Goal: Book appointment/travel/reservation

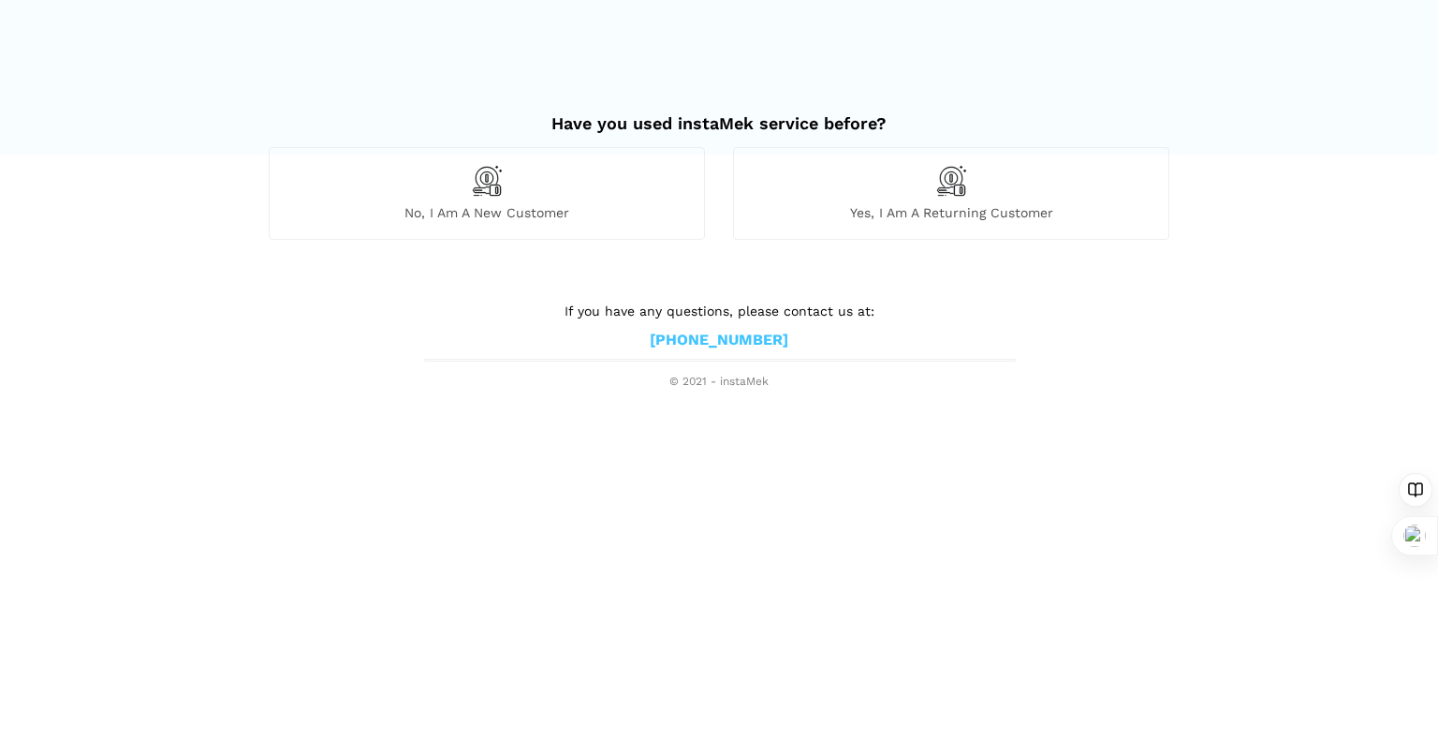
click at [516, 220] on span "No, I am a new customer" at bounding box center [487, 212] width 434 height 17
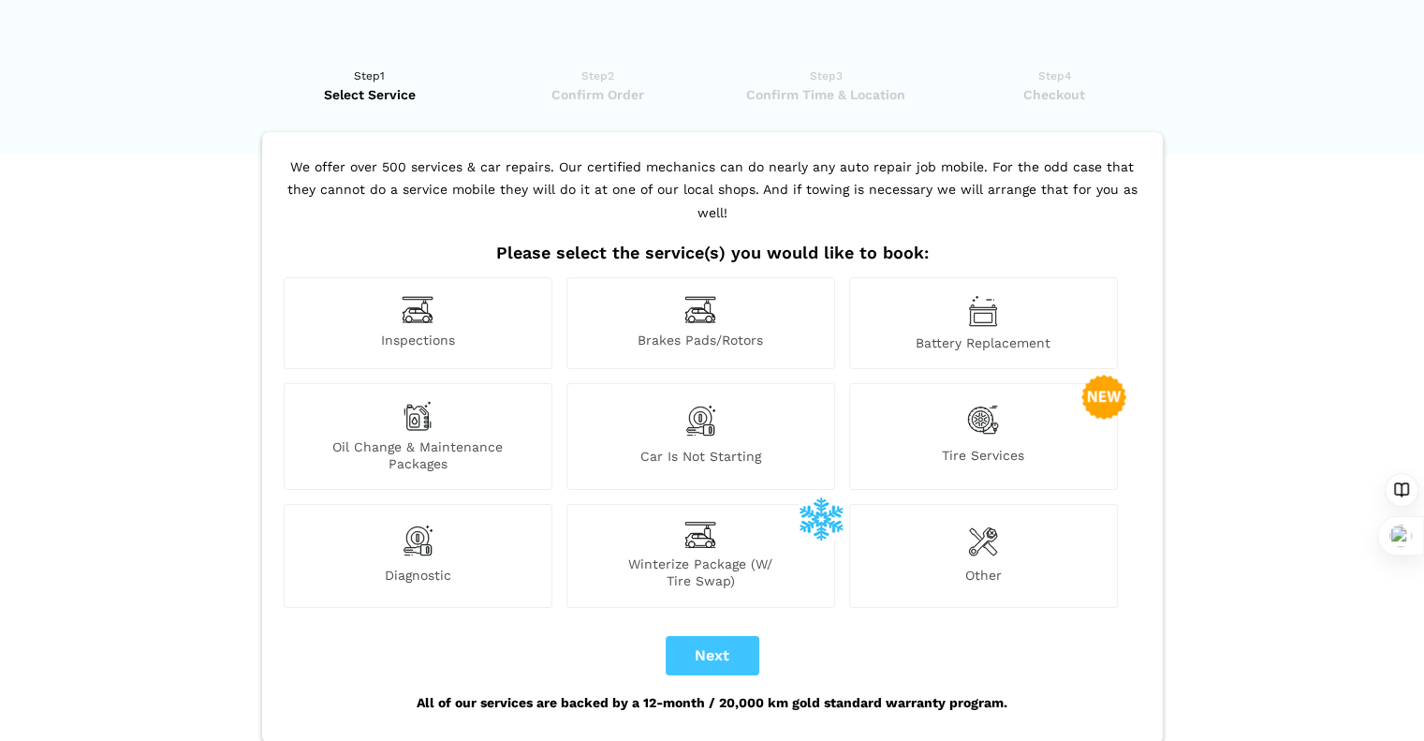
click at [423, 300] on div "Inspections" at bounding box center [418, 323] width 269 height 92
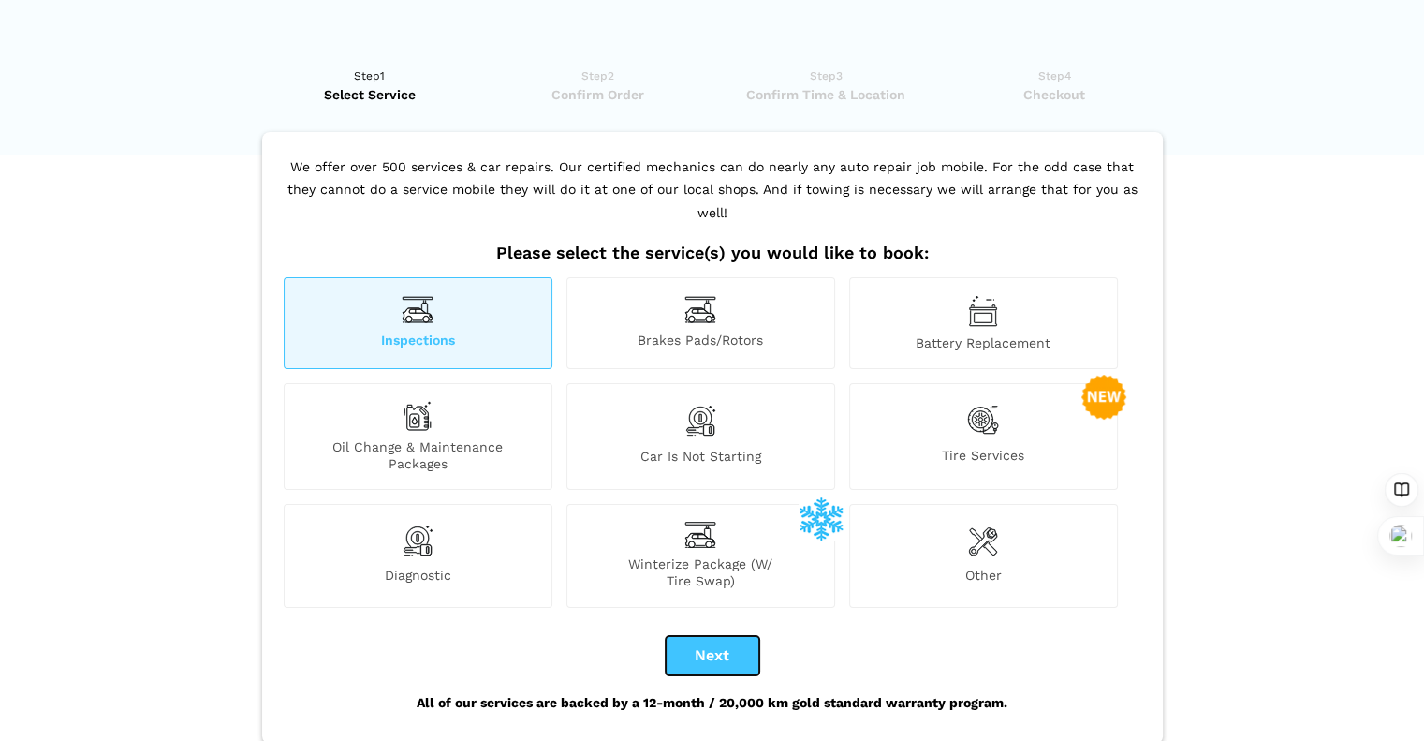
click at [723, 636] on button "Next" at bounding box center [713, 655] width 94 height 39
checkbox input "true"
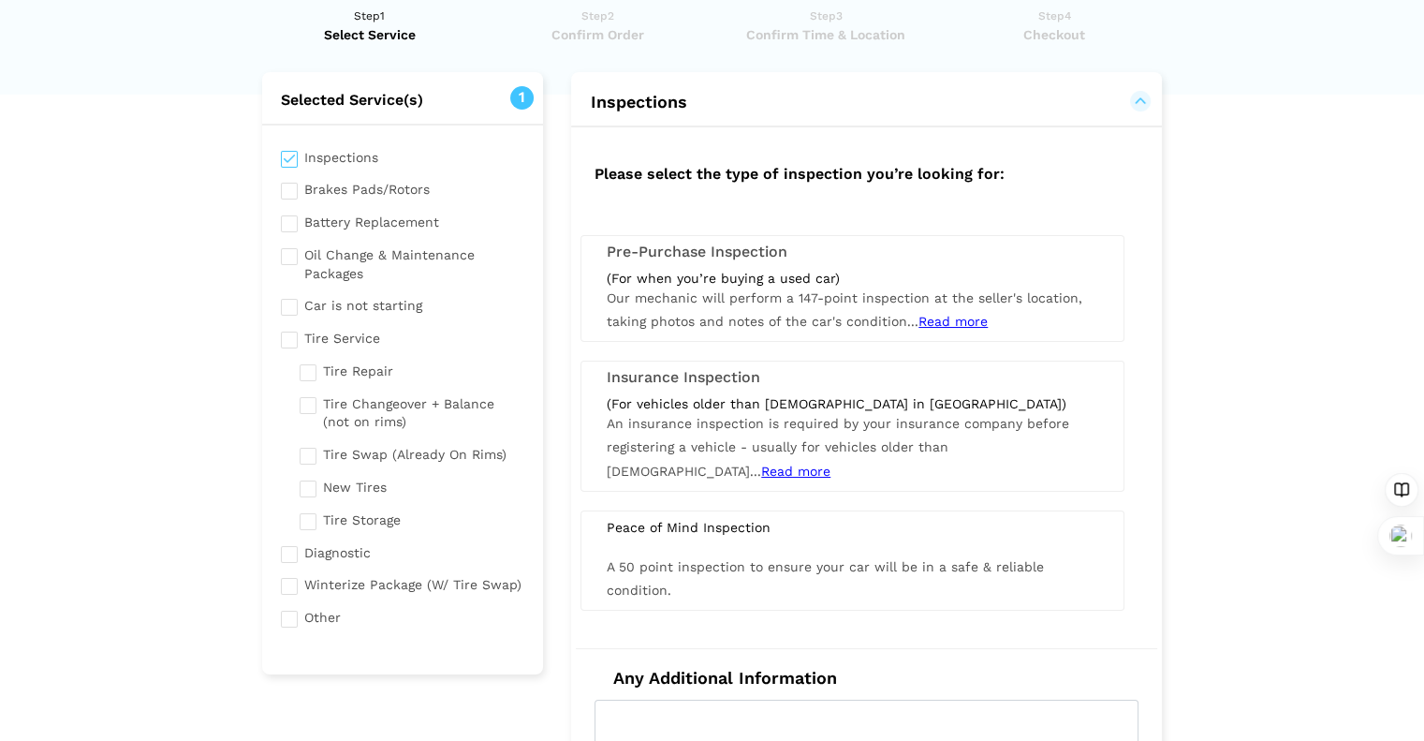
scroll to position [94, 0]
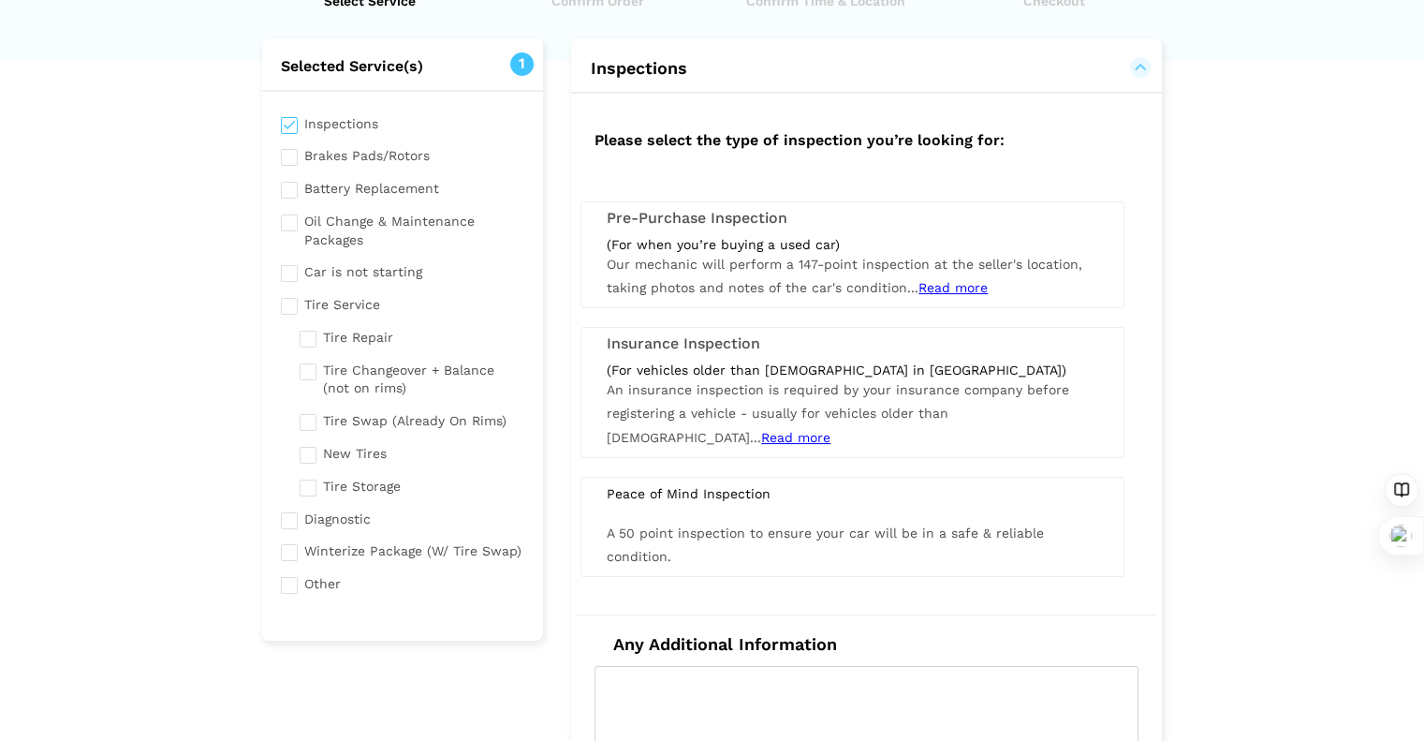
click at [660, 276] on div "(For when you’re buying a used car) Our mechanic will perform a 147-point inspe…" at bounding box center [853, 268] width 520 height 65
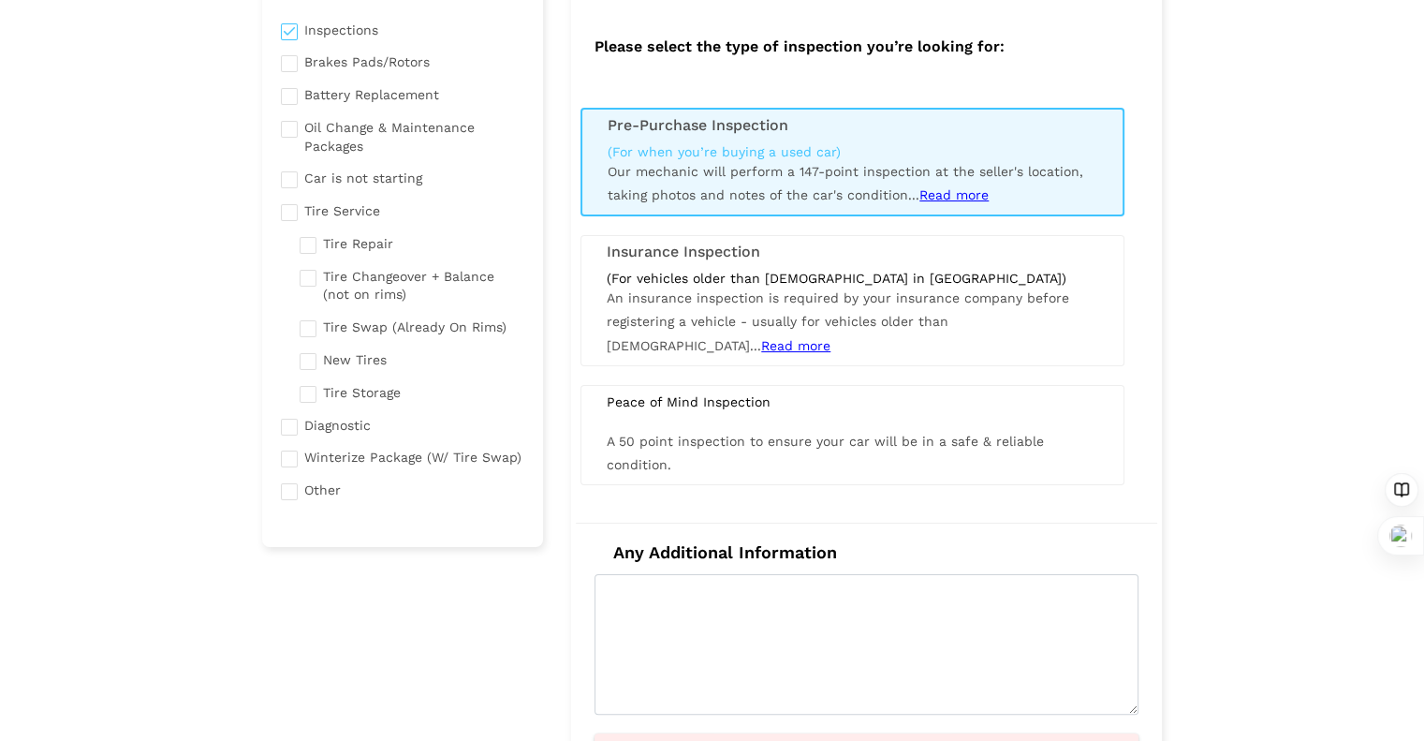
scroll to position [281, 0]
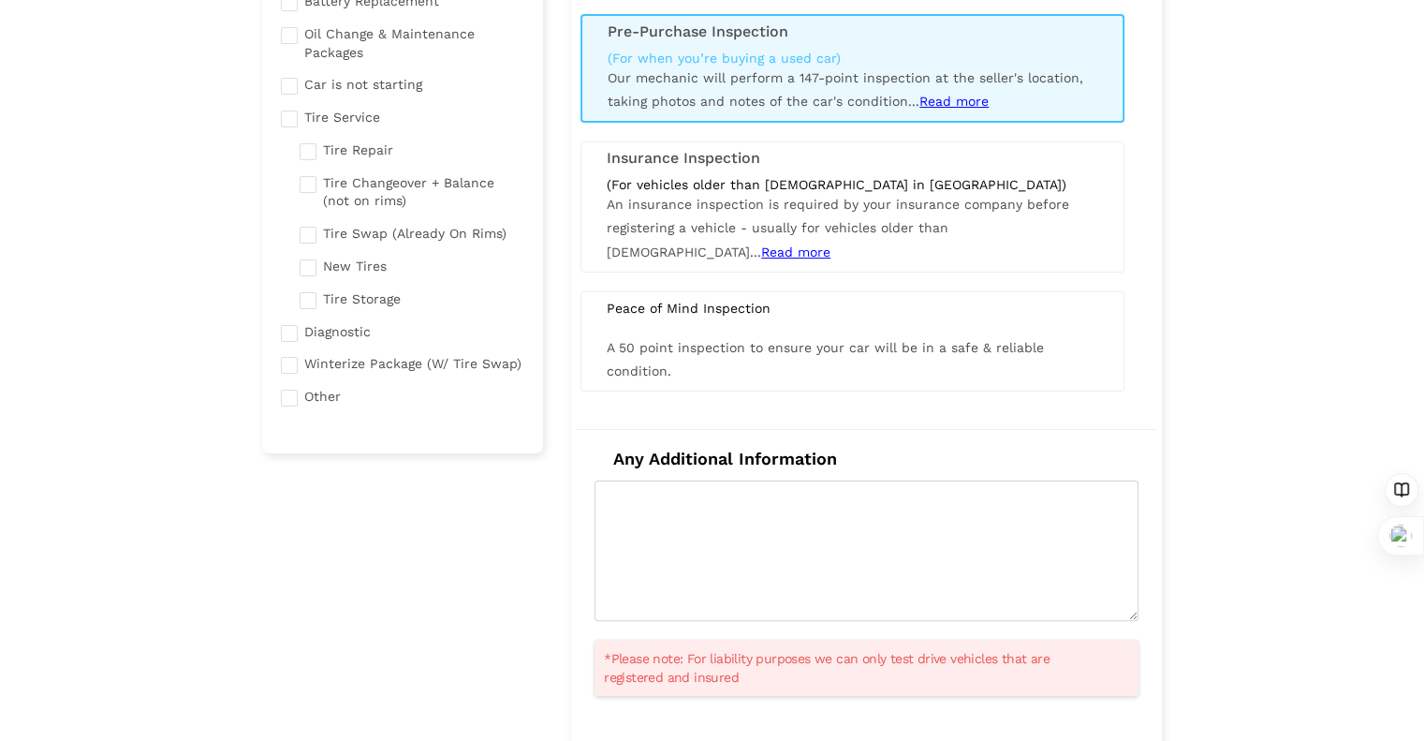
click at [948, 104] on span "Read more" at bounding box center [953, 101] width 69 height 15
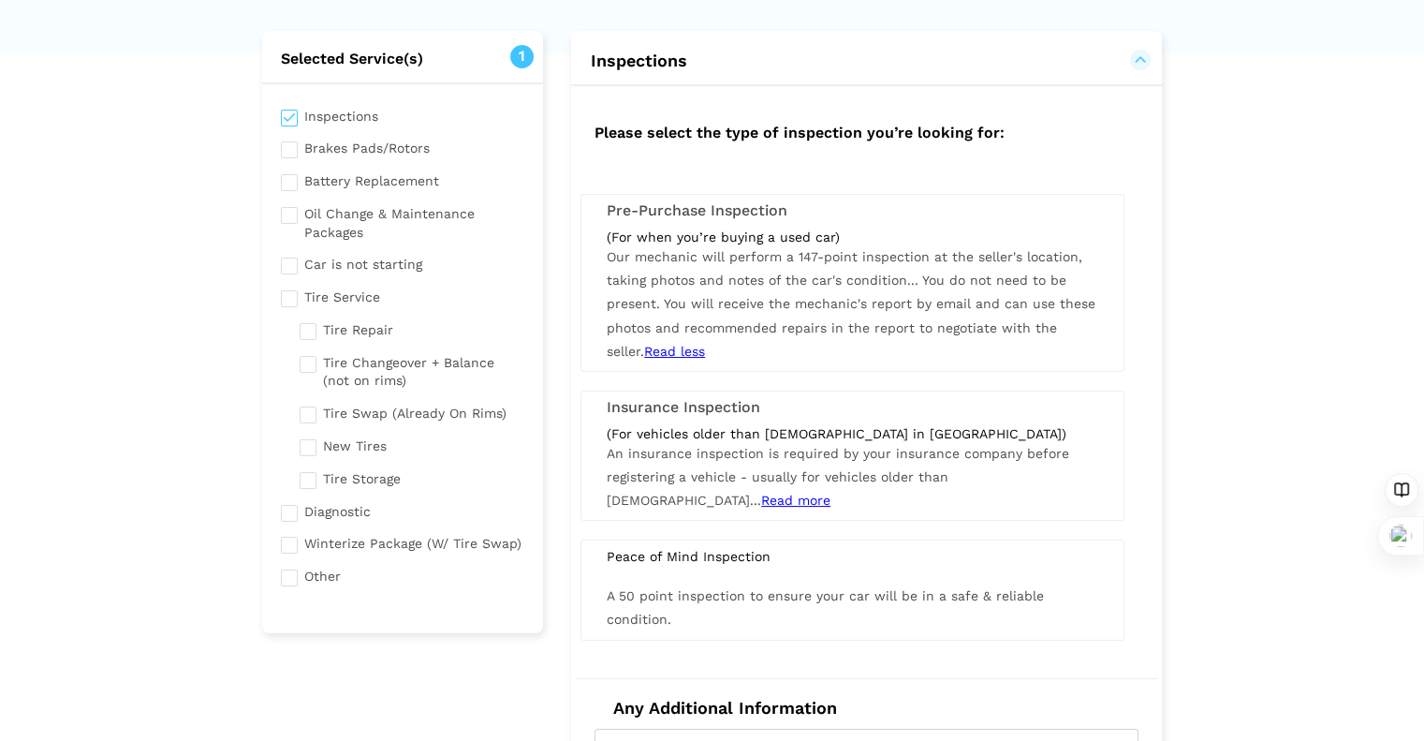
scroll to position [94, 0]
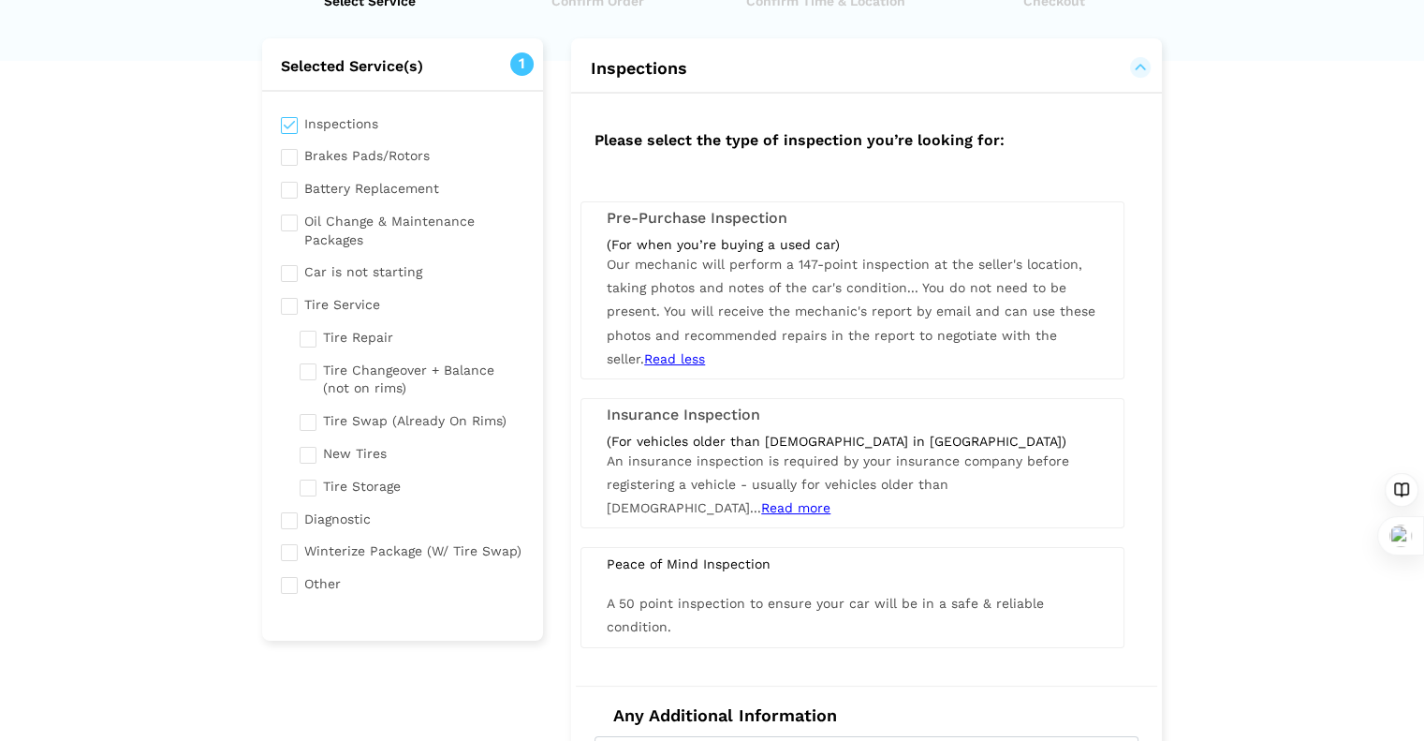
click at [758, 291] on span "Our mechanic will perform a 147-point inspection at the seller's location, taki…" at bounding box center [851, 312] width 489 height 110
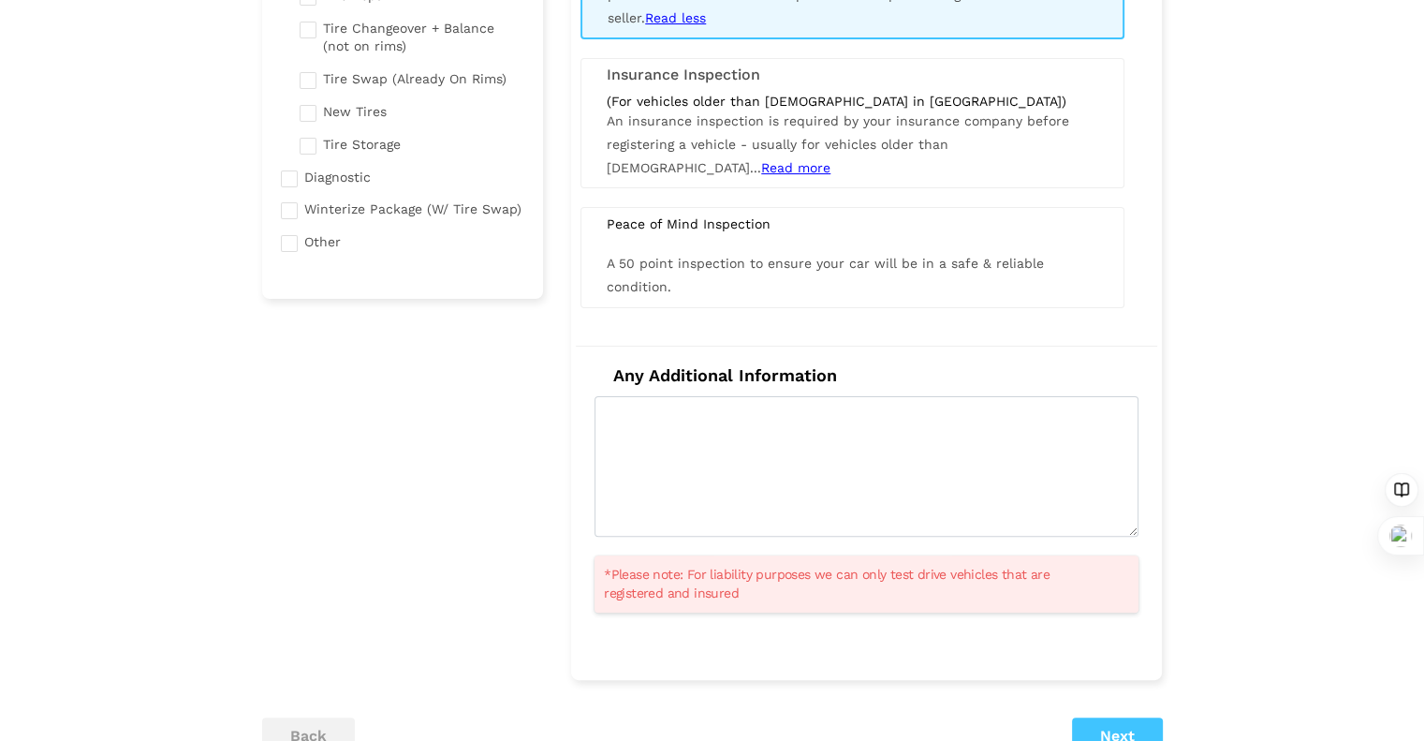
scroll to position [468, 0]
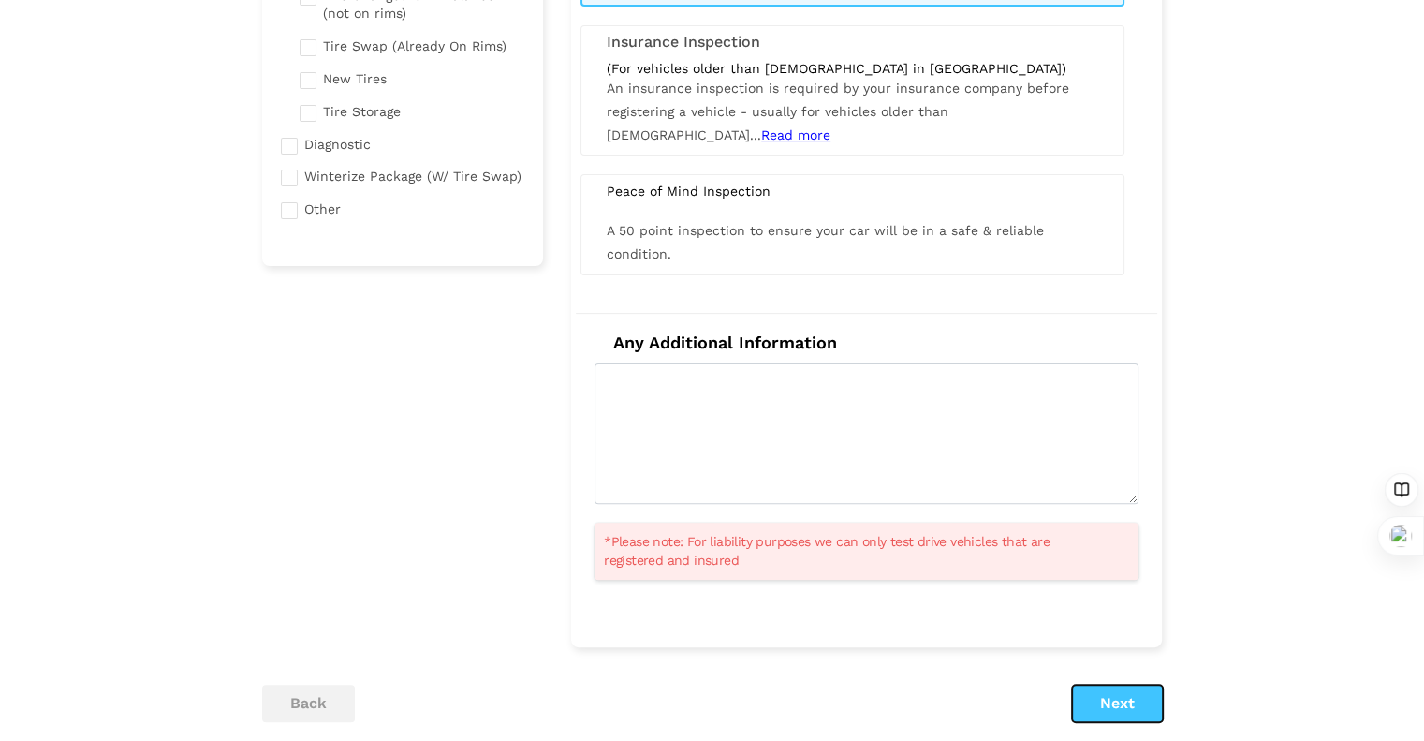
click at [1139, 709] on button "Next" at bounding box center [1117, 702] width 91 height 37
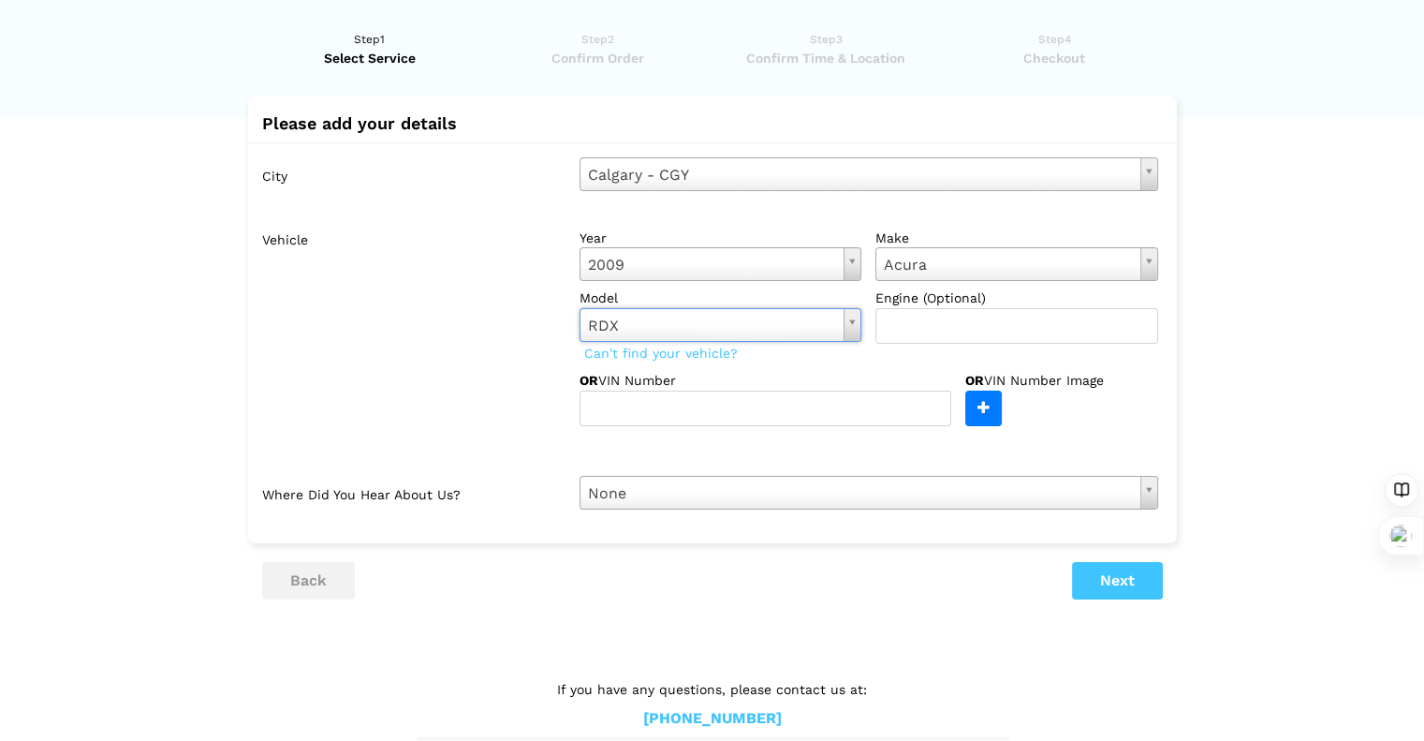
scroll to position [66, 0]
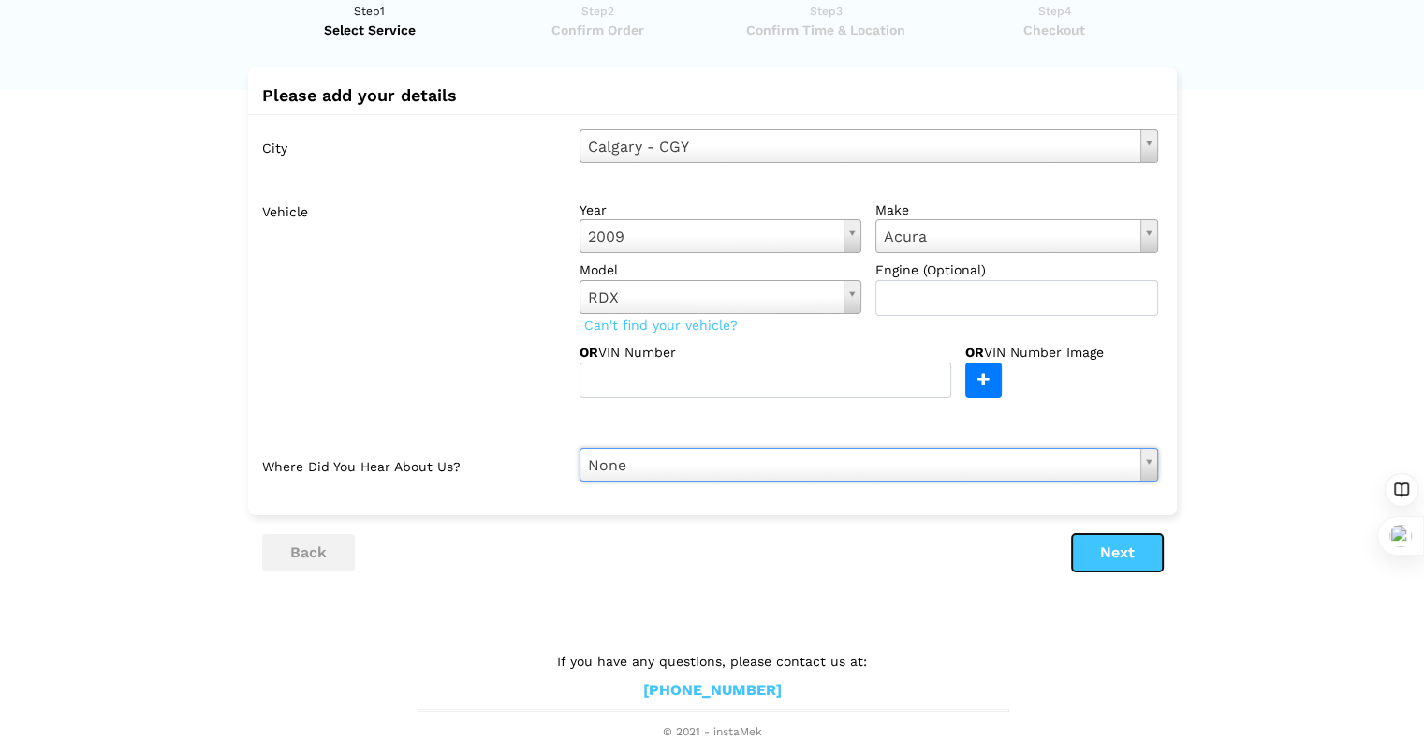
click at [1100, 554] on button "Next" at bounding box center [1117, 552] width 91 height 37
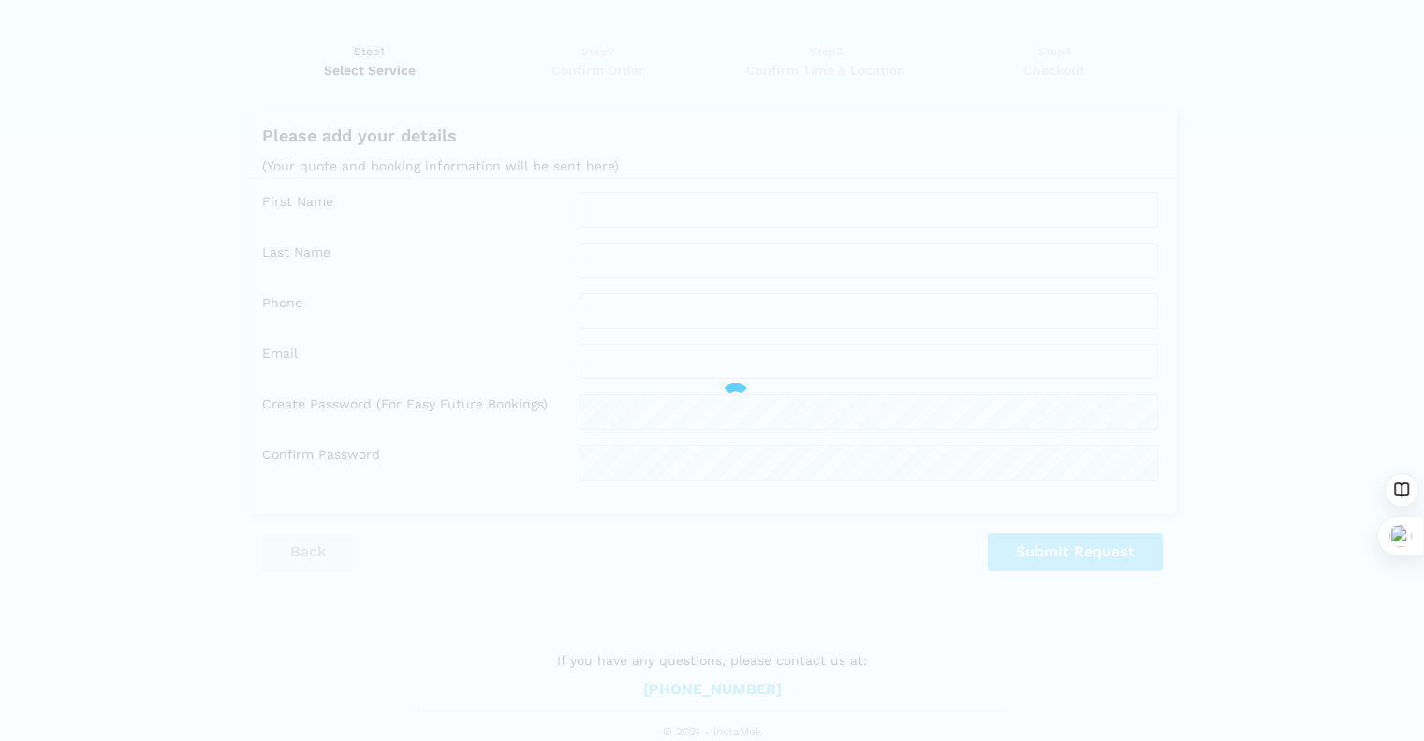
scroll to position [22, 0]
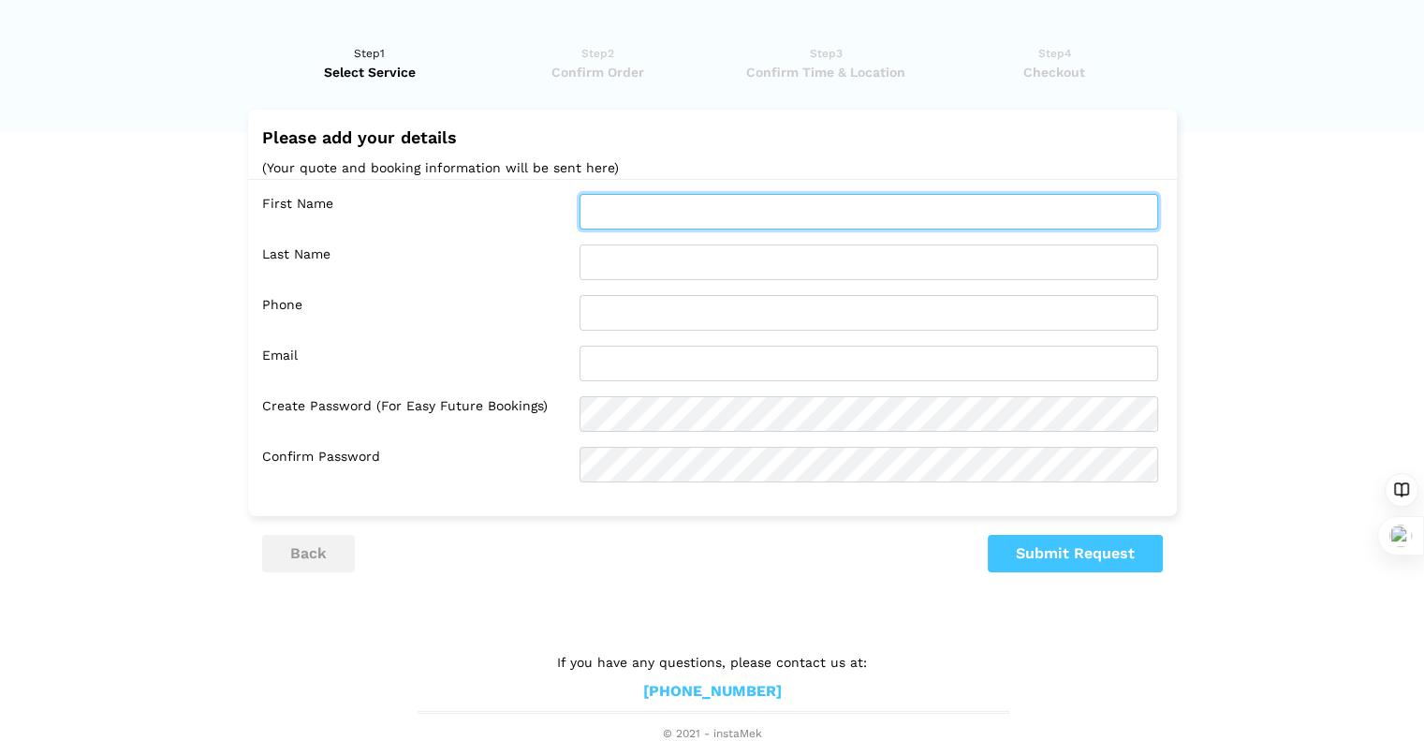
click at [687, 202] on input "text" at bounding box center [869, 212] width 579 height 36
type input "[PERSON_NAME]"
type input "Dart"
type input "4037003915"
type input "[EMAIL_ADDRESS][DOMAIN_NAME]"
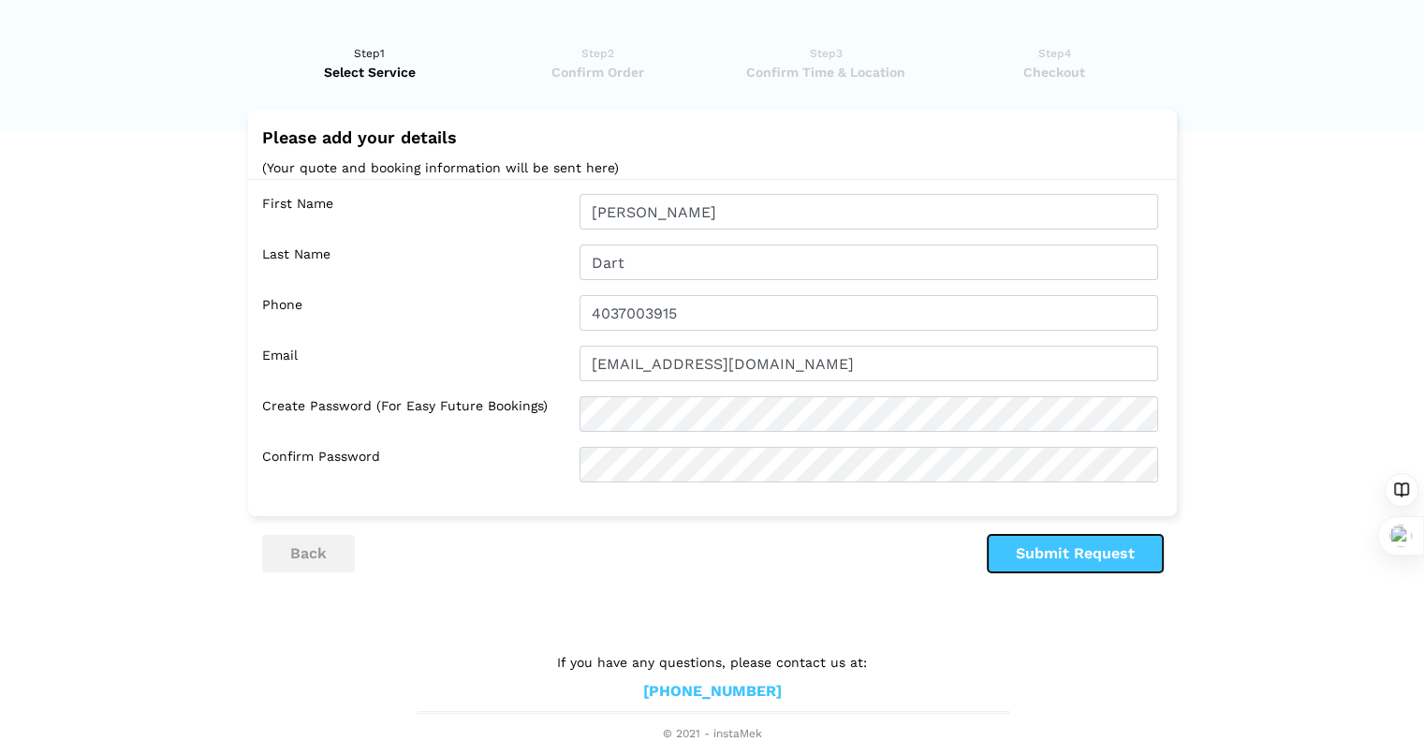
click at [1090, 558] on button "Submit Request" at bounding box center [1075, 553] width 175 height 37
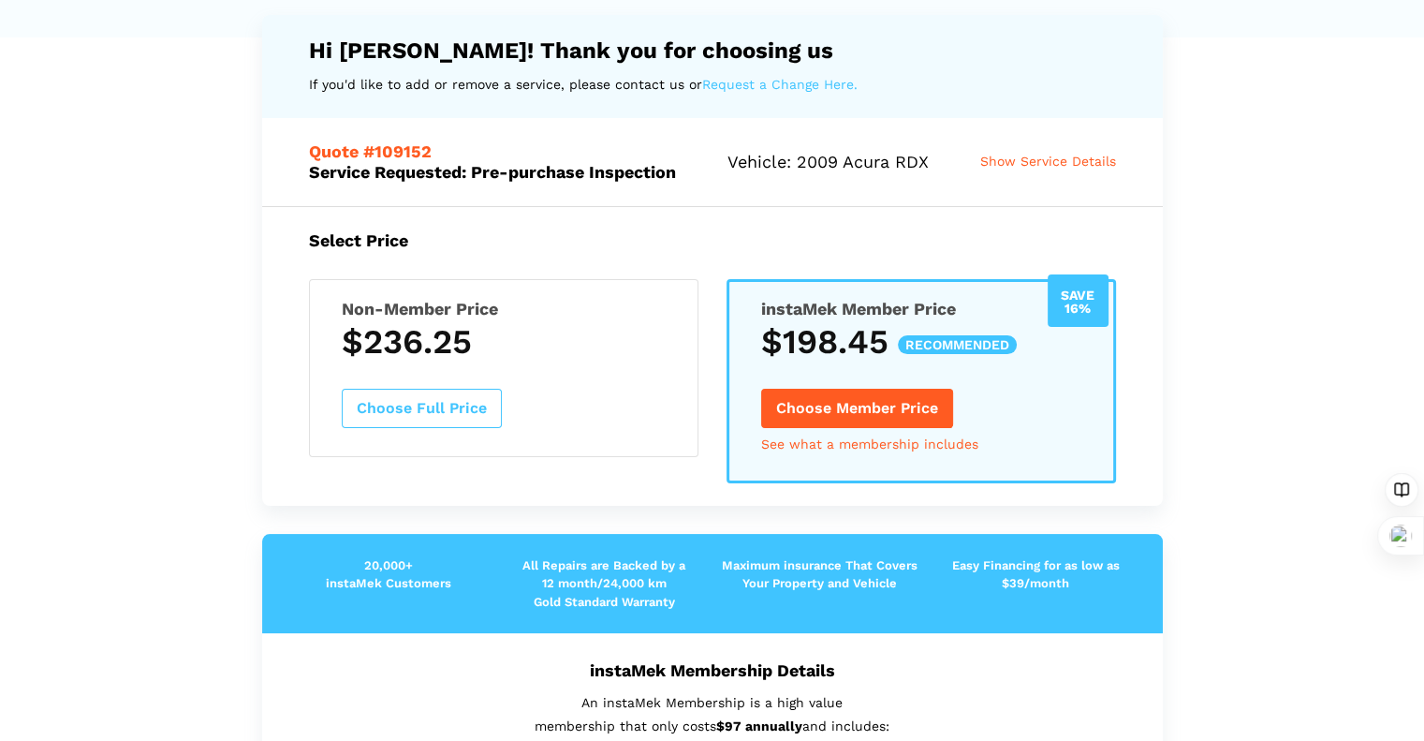
scroll to position [116, 0]
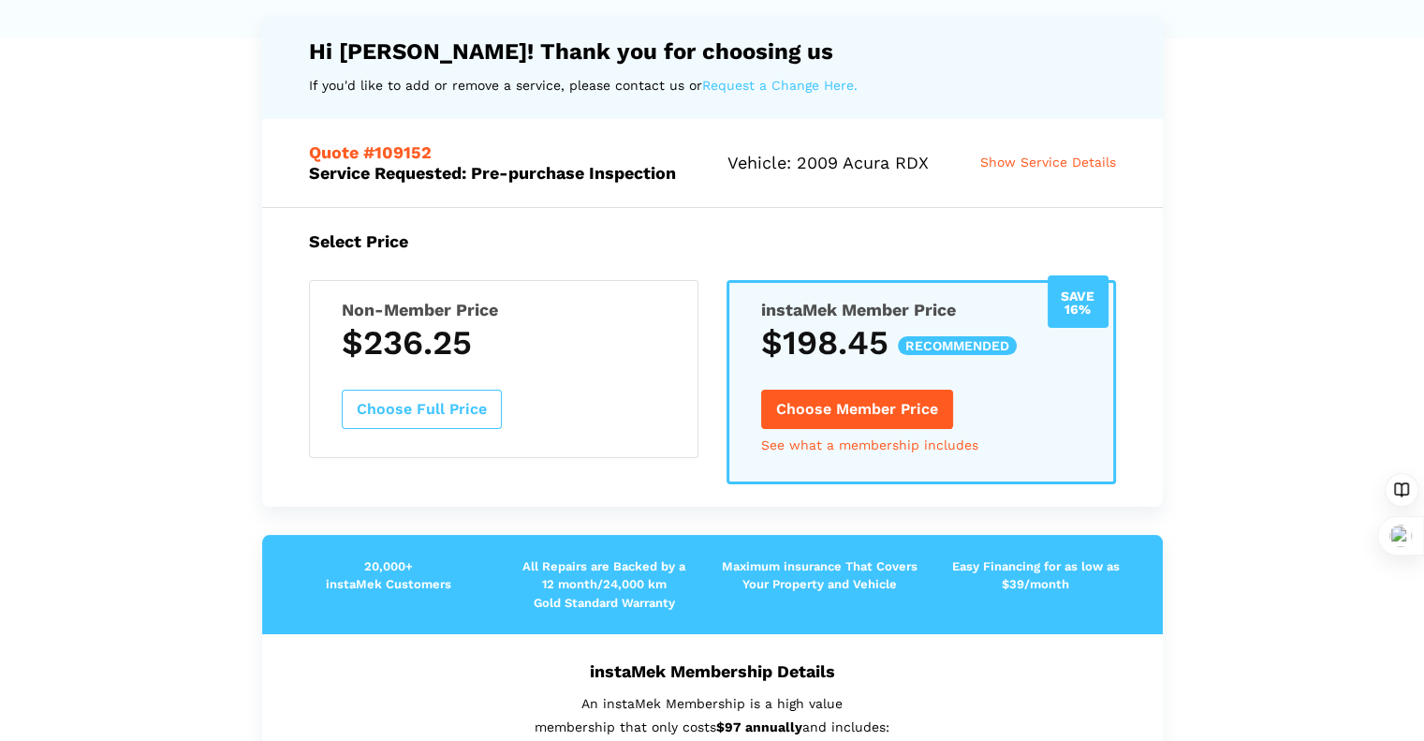
click at [468, 406] on button "Choose Full Price" at bounding box center [422, 409] width 160 height 39
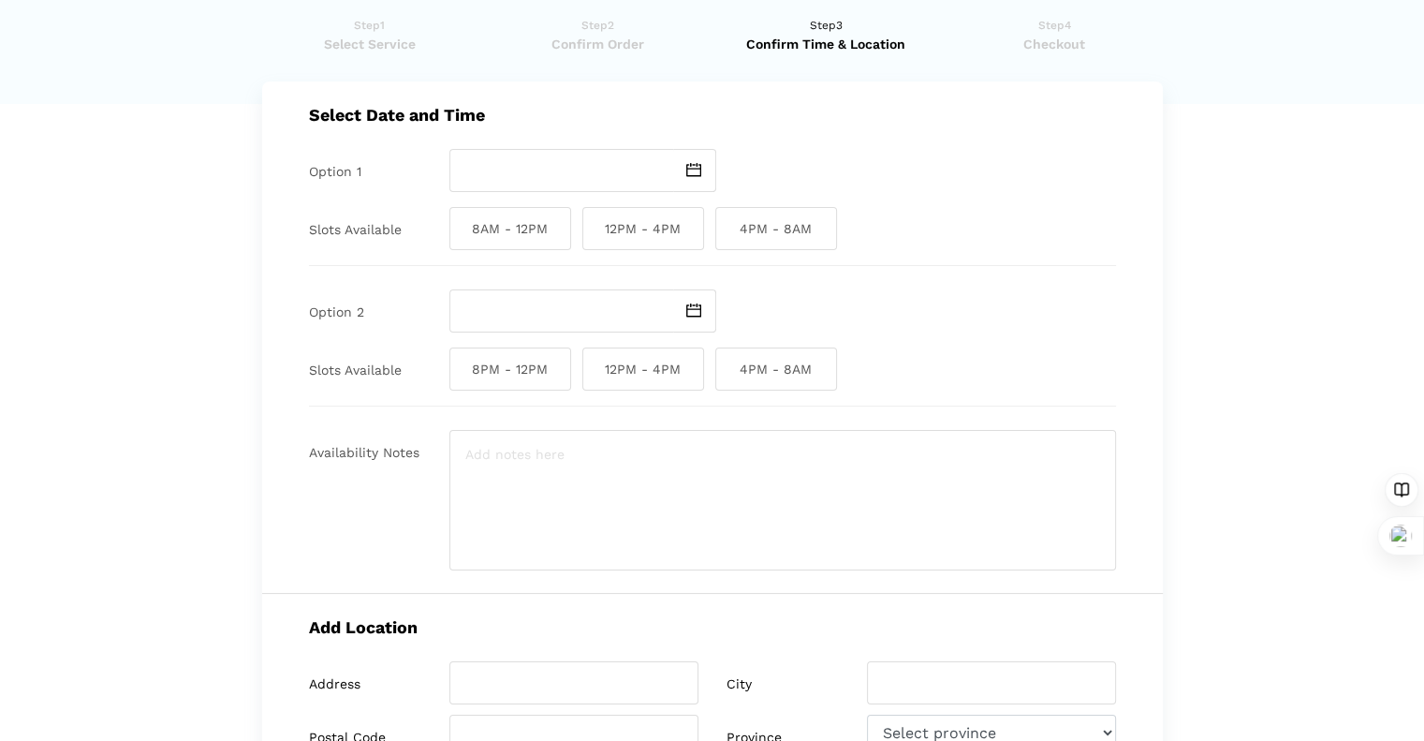
scroll to position [0, 0]
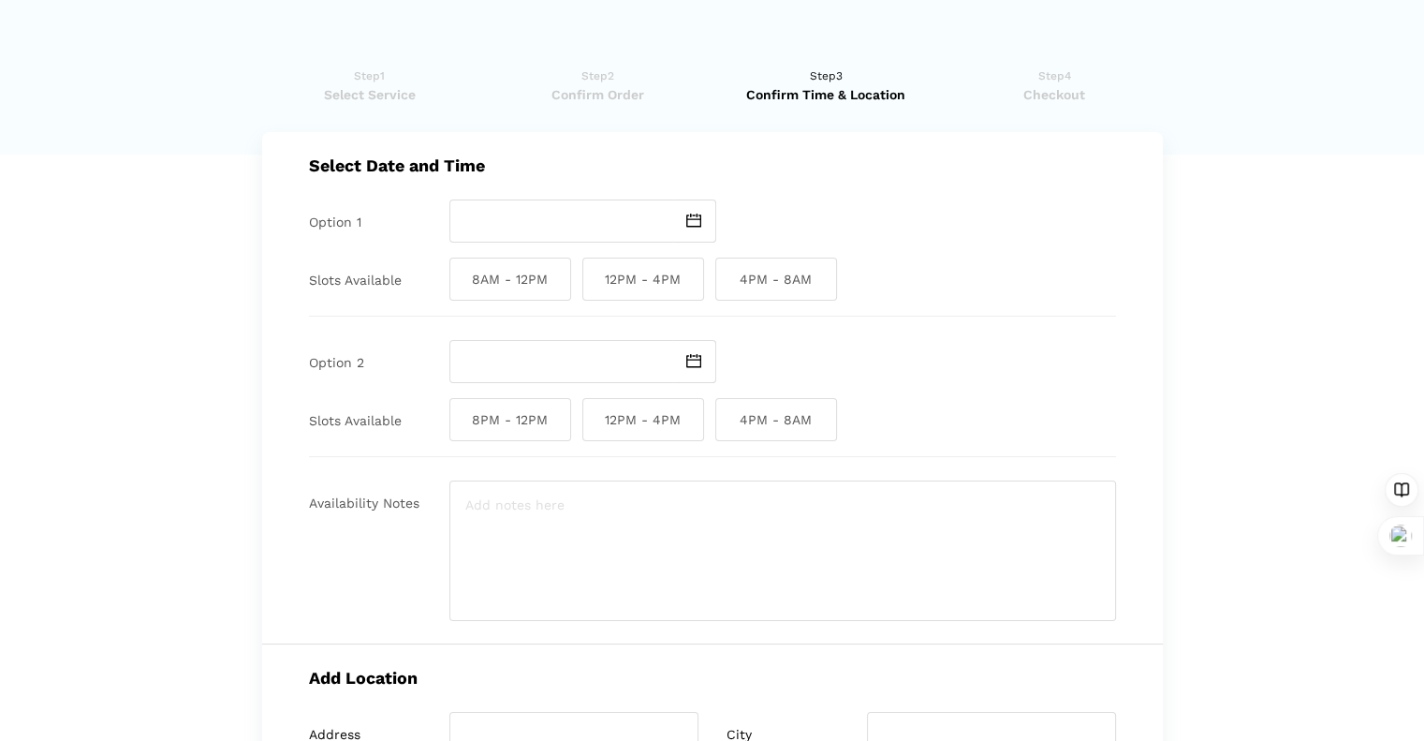
click at [604, 96] on span "Confirm Order" at bounding box center [598, 94] width 216 height 19
